Goal: Information Seeking & Learning: Find specific fact

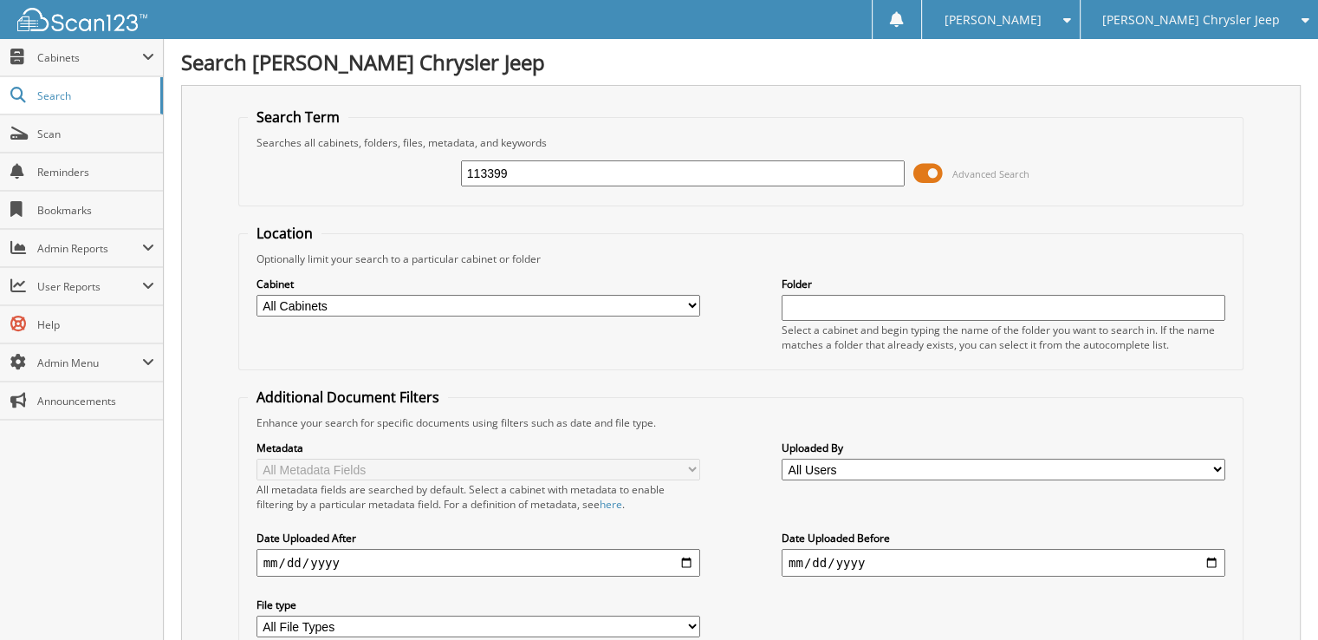
type input "113399"
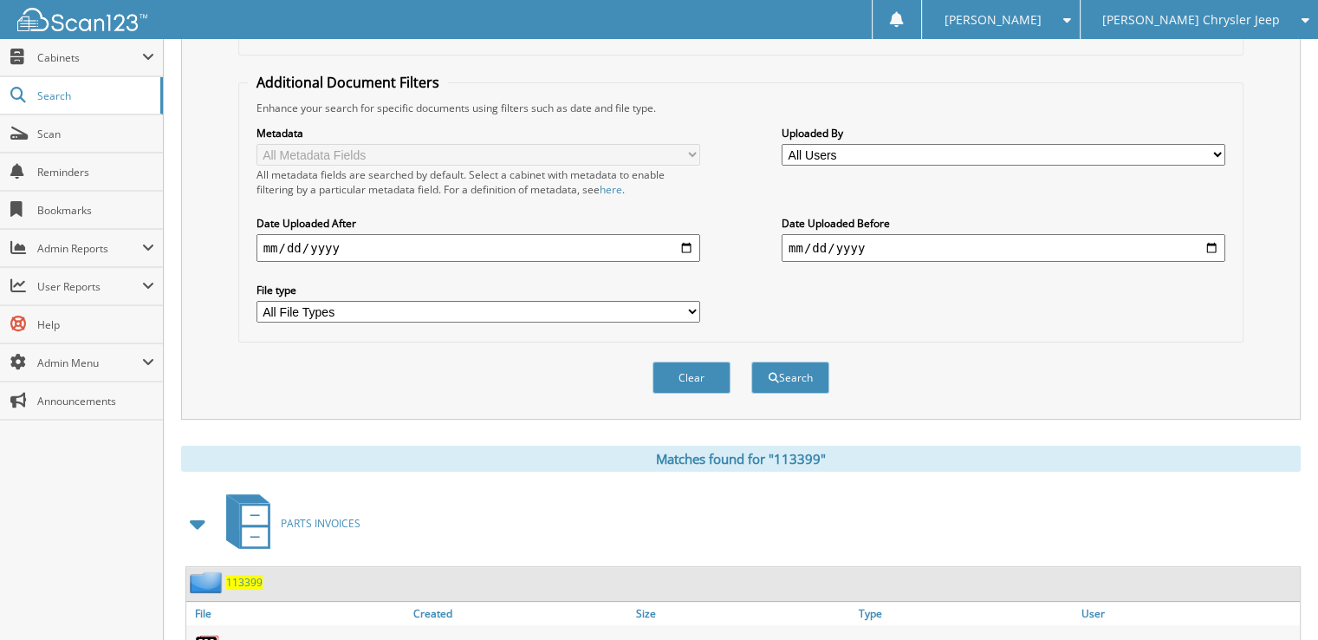
scroll to position [378, 0]
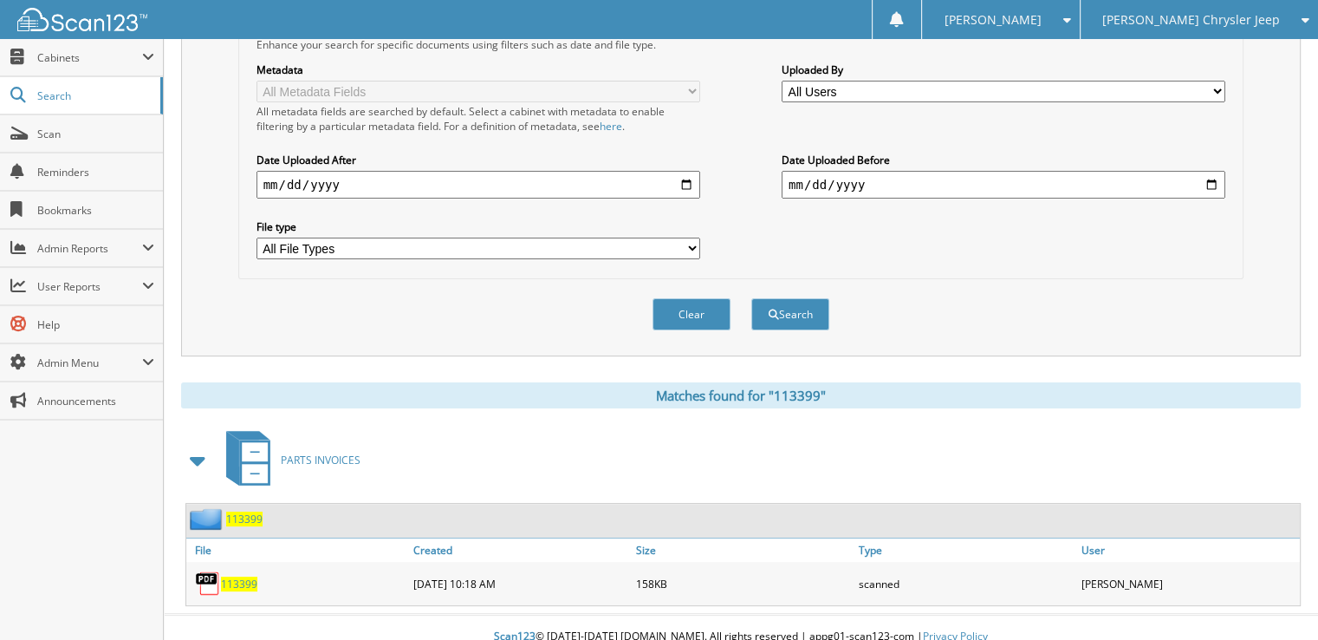
click at [229, 576] on span "113399" at bounding box center [239, 583] width 36 height 15
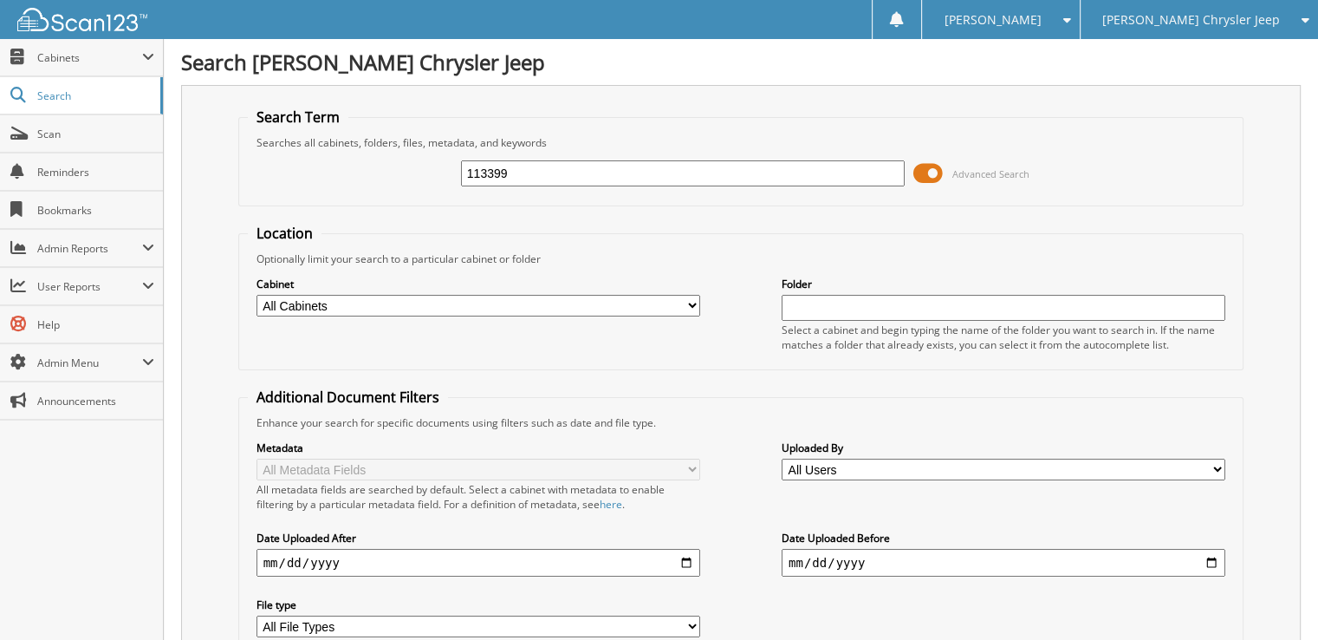
click at [1041, 21] on span "[PERSON_NAME]" at bounding box center [992, 20] width 97 height 10
click at [1077, 84] on link "Logout" at bounding box center [1000, 84] width 157 height 30
